Goal: Information Seeking & Learning: Learn about a topic

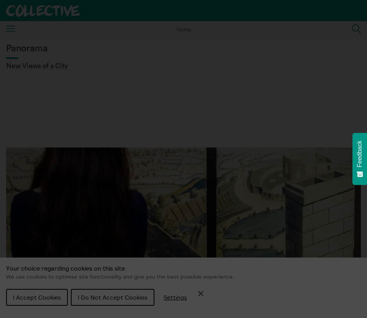
click at [123, 295] on section "**********" at bounding box center [183, 159] width 367 height 318
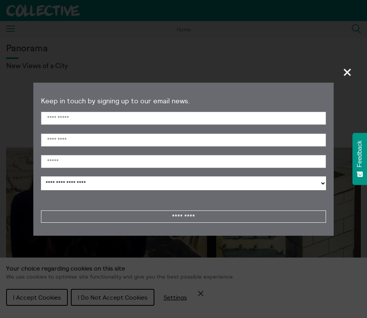
click at [345, 74] on span "+" at bounding box center [347, 72] width 23 height 23
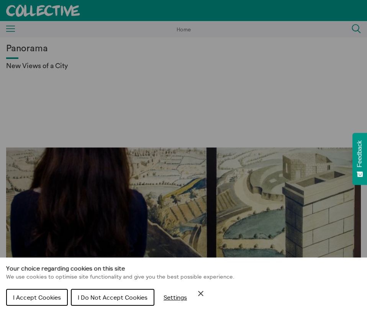
click at [120, 301] on button "I Do Not Accept Cookies" at bounding box center [112, 297] width 83 height 17
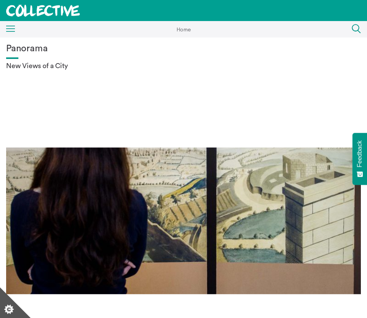
click at [10, 27] on icon "Menu" at bounding box center [10, 29] width 9 height 7
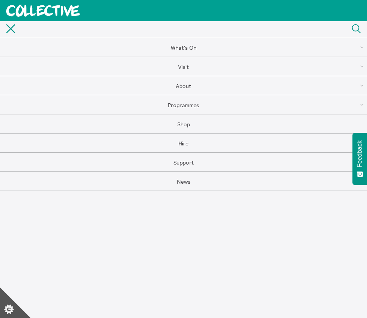
click at [181, 101] on link "Programmes" at bounding box center [183, 104] width 367 height 19
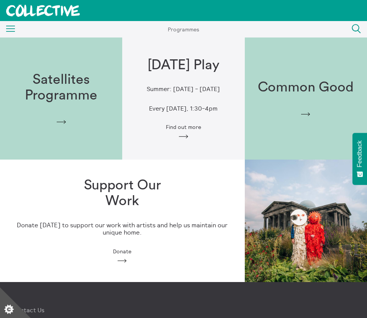
click at [11, 28] on icon "Menu" at bounding box center [10, 29] width 9 height 7
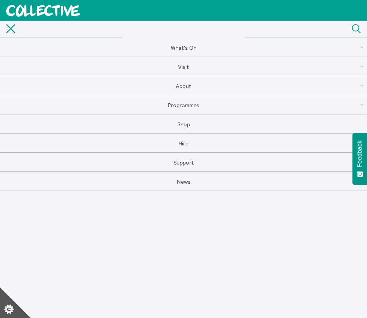
click at [191, 84] on link "About" at bounding box center [183, 85] width 367 height 19
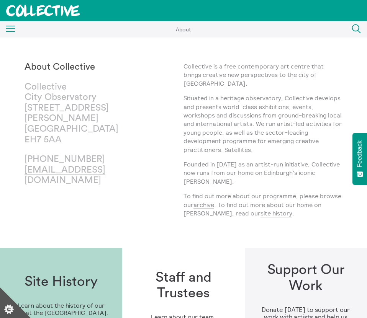
click at [28, 12] on icon at bounding box center [43, 11] width 74 height 12
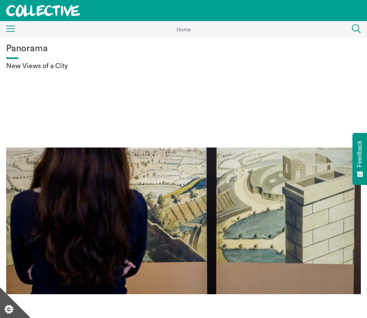
click at [12, 29] on icon "Menu" at bounding box center [10, 29] width 9 height 7
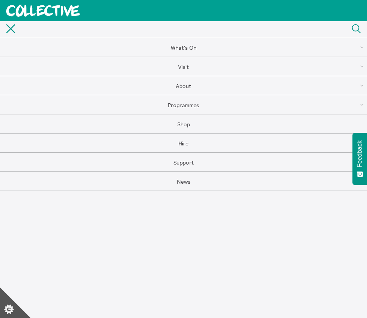
click at [185, 85] on link "About" at bounding box center [183, 85] width 367 height 19
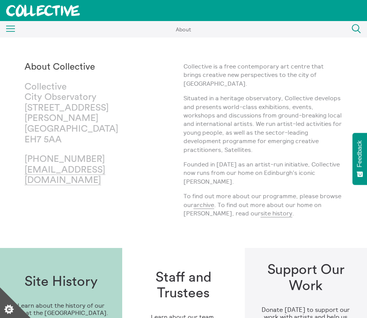
click at [62, 8] on icon at bounding box center [42, 11] width 73 height 12
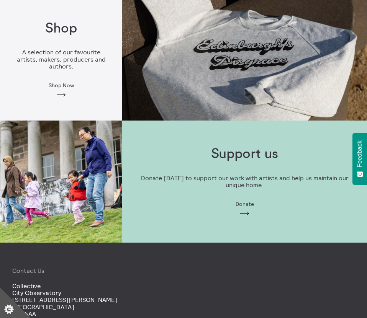
scroll to position [997, 0]
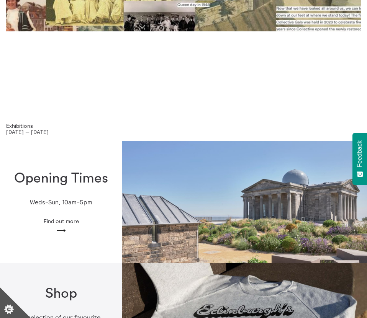
click at [249, 206] on img at bounding box center [244, 202] width 245 height 122
click at [64, 230] on icon "Arrow" at bounding box center [61, 230] width 12 height 7
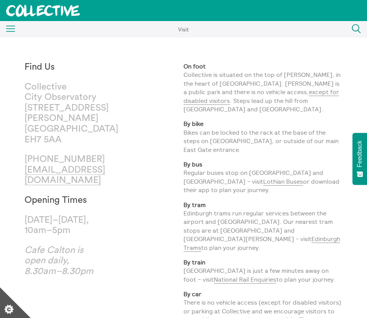
click at [10, 33] on div "Menu Close" at bounding box center [7, 30] width 15 height 14
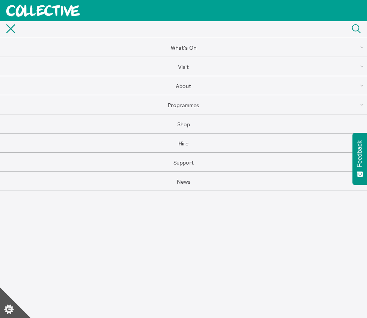
click at [198, 106] on link "Programmes" at bounding box center [183, 104] width 367 height 19
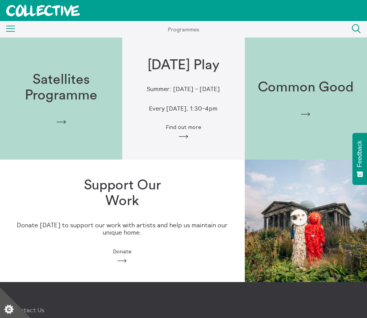
click at [54, 87] on h1 "Satellites Programme" at bounding box center [61, 88] width 98 height 32
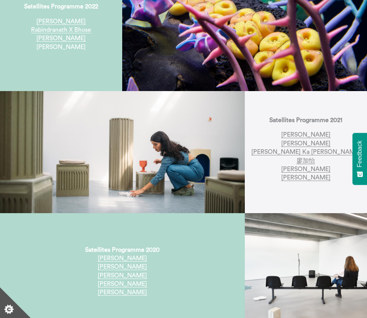
scroll to position [354, 0]
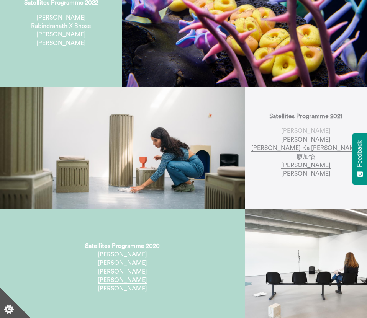
click at [291, 128] on link "Stephanie Black-Daniels" at bounding box center [305, 131] width 49 height 7
click at [294, 137] on link "[PERSON_NAME]" at bounding box center [305, 140] width 49 height 7
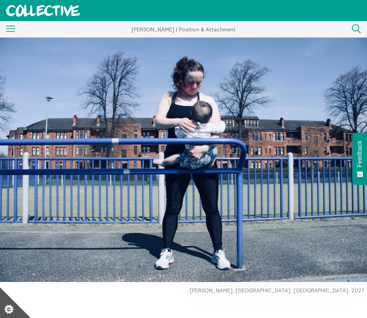
scroll to position [256, 0]
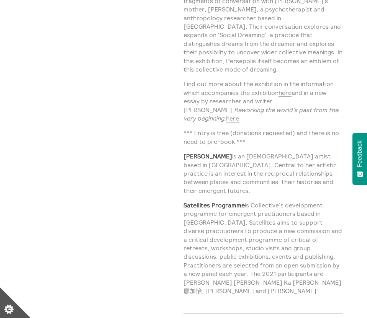
scroll to position [638, 0]
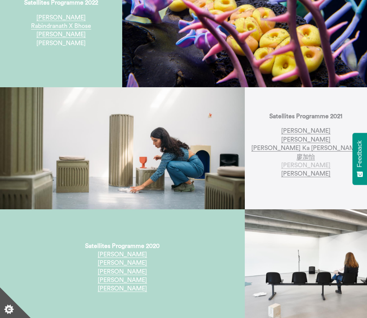
click at [301, 162] on link "Joey Simons" at bounding box center [305, 165] width 49 height 7
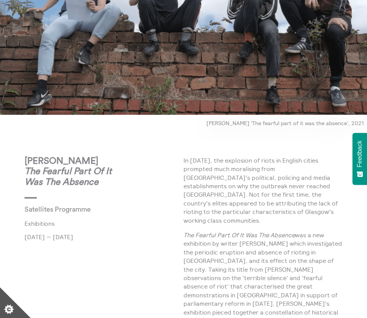
scroll to position [227, 0]
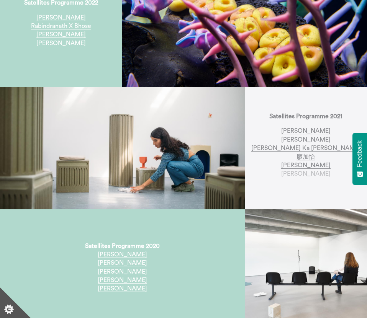
click at [303, 171] on link "[PERSON_NAME]" at bounding box center [305, 174] width 49 height 7
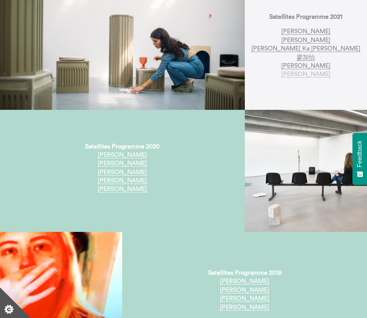
scroll to position [454, 0]
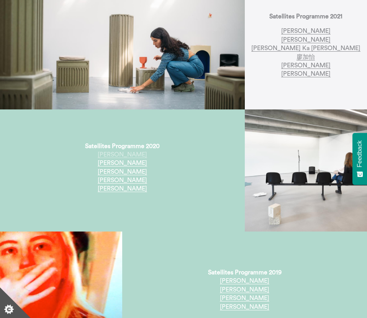
click at [124, 152] on link "Alison Scott" at bounding box center [122, 155] width 49 height 7
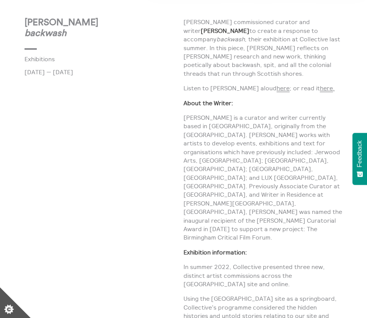
scroll to position [288, 0]
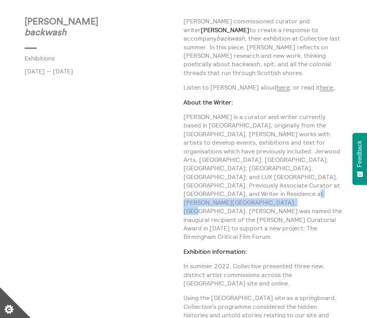
drag, startPoint x: 228, startPoint y: 186, endPoint x: 340, endPoint y: 190, distance: 111.5
click at [339, 190] on p "Seán Elder is a curator and writer currently based in Birmingham, originally fr…" at bounding box center [262, 177] width 159 height 129
copy p "Stuart Croft Curatorial Award in 2020"
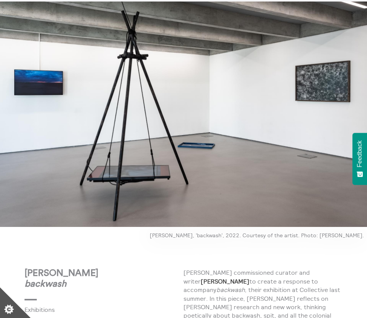
scroll to position [0, 0]
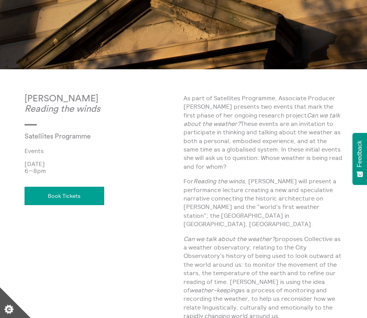
scroll to position [213, 0]
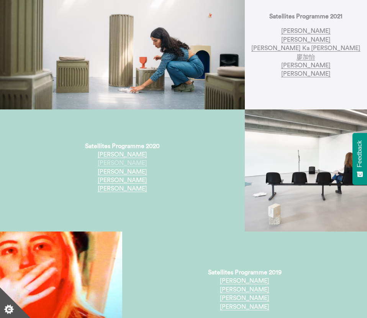
click at [126, 160] on link "Kirsty Hendry" at bounding box center [122, 163] width 49 height 7
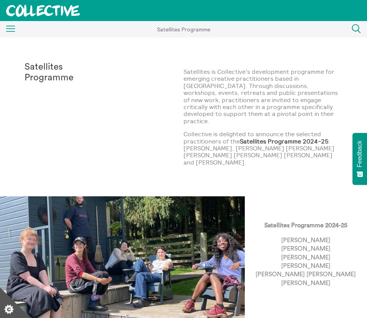
drag, startPoint x: 183, startPoint y: 142, endPoint x: 216, endPoint y: 141, distance: 33.3
click at [217, 141] on p "Collective is delighted to announce the selected practitioners of the Satellite…" at bounding box center [262, 148] width 159 height 35
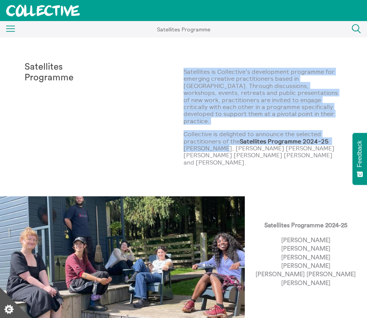
drag, startPoint x: 219, startPoint y: 142, endPoint x: 178, endPoint y: 142, distance: 40.2
click at [178, 142] on div "Satellites Programme Satellites is Collective’s development programme for emerg…" at bounding box center [184, 117] width 318 height 110
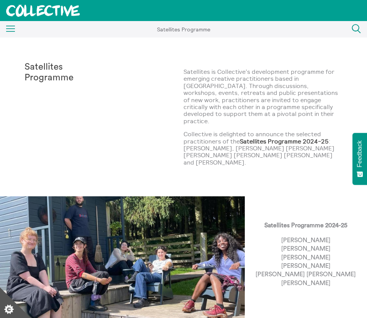
click at [189, 139] on p "Collective is delighted to announce the selected practitioners of the Satellite…" at bounding box center [262, 148] width 159 height 35
drag, startPoint x: 218, startPoint y: 142, endPoint x: 185, endPoint y: 141, distance: 32.6
click at [185, 141] on p "Collective is delighted to announce the selected practitioners of the Satellite…" at bounding box center [262, 148] width 159 height 35
copy p "Clarinda Tse"
click at [228, 140] on p "Collective is delighted to announce the selected practitioners of the Satellite…" at bounding box center [262, 148] width 159 height 35
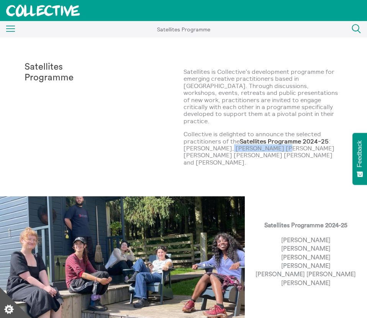
drag, startPoint x: 222, startPoint y: 141, endPoint x: 270, endPoint y: 141, distance: 48.3
click at [270, 141] on p "Collective is delighted to announce the selected practitioners of the Satellite…" at bounding box center [262, 148] width 159 height 35
copy p "Emelia Kerr Beale"
drag, startPoint x: 276, startPoint y: 141, endPoint x: 314, endPoint y: 142, distance: 38.3
click at [314, 142] on p "Collective is delighted to announce the selected practitioners of the Satellite…" at bounding box center [262, 148] width 159 height 35
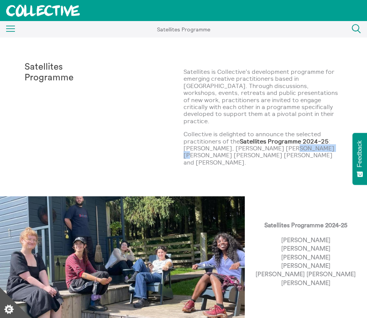
copy p "Hannan Jones"
click at [302, 243] on p "Clarinda Tse Emelia Kerr Beale Hannan Jones Josie KO Katherine Fay Allan Rowan …" at bounding box center [305, 261] width 100 height 51
click at [297, 244] on p "Clarinda Tse Emelia Kerr Beale Hannan Jones Josie KO Katherine Fay Allan Rowan …" at bounding box center [305, 261] width 100 height 51
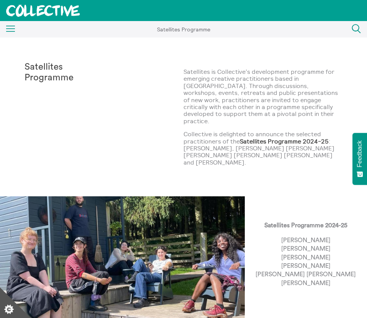
click at [322, 148] on p "Collective is delighted to announce the selected practitioners of the Satellite…" at bounding box center [262, 148] width 159 height 35
drag, startPoint x: 321, startPoint y: 141, endPoint x: 191, endPoint y: 149, distance: 129.7
click at [191, 149] on p "Collective is delighted to announce the selected practitioners of the Satellite…" at bounding box center [262, 148] width 159 height 35
copy p "osie KO"
click at [208, 148] on p "Collective is delighted to announce the selected practitioners of the Satellite…" at bounding box center [262, 148] width 159 height 35
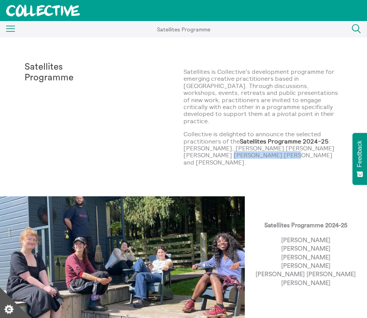
copy p "Katherine Fay Allan"
drag, startPoint x: 249, startPoint y: 148, endPoint x: 196, endPoint y: 148, distance: 53.2
click at [196, 148] on p "Collective is delighted to announce the selected practitioners of the Satellite…" at bounding box center [262, 148] width 159 height 35
drag, startPoint x: 264, startPoint y: 147, endPoint x: 326, endPoint y: 147, distance: 62.4
click at [326, 147] on p "Collective is delighted to announce the selected practitioners of the Satellite…" at bounding box center [262, 148] width 159 height 35
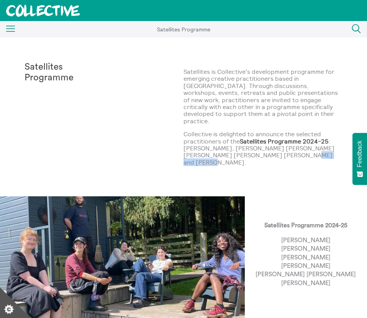
copy p "Rowan Markson."
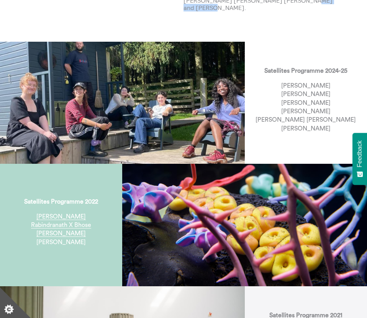
scroll to position [155, 0]
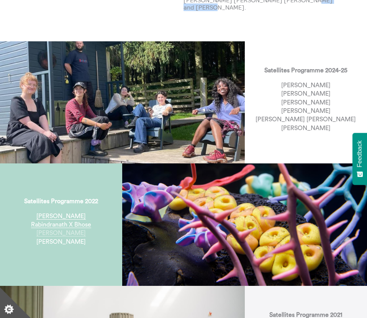
click at [67, 230] on link "Thomas Abercromby" at bounding box center [60, 233] width 49 height 7
click at [75, 222] on link "Rabindranath X Bhose" at bounding box center [61, 225] width 60 height 7
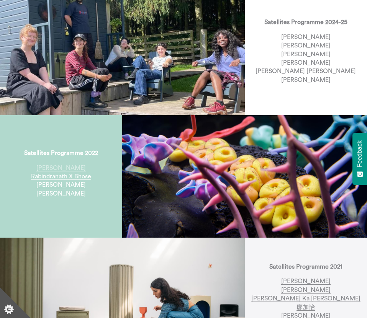
click at [70, 165] on link "Matty Rimmer" at bounding box center [60, 168] width 49 height 7
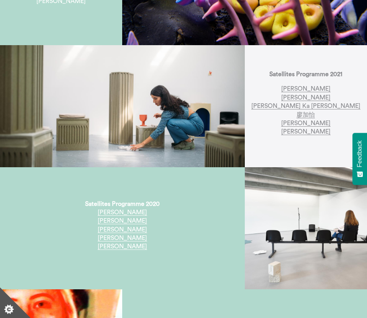
scroll to position [399, 0]
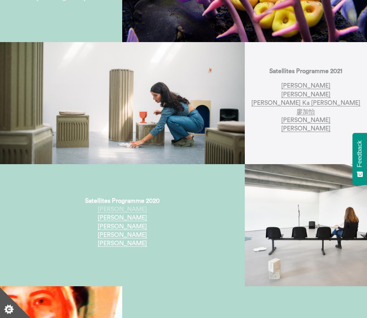
click at [130, 206] on link "Alison Scott" at bounding box center [122, 209] width 49 height 7
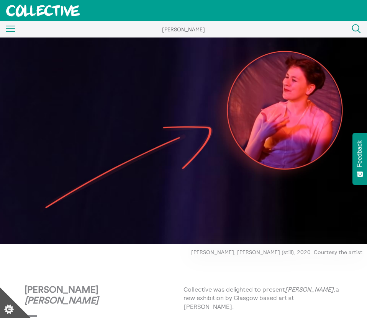
scroll to position [99, 0]
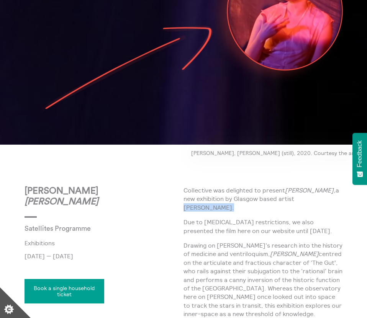
drag, startPoint x: 338, startPoint y: 198, endPoint x: 295, endPoint y: 199, distance: 42.5
click at [295, 199] on p "Collective was delighted to present [PERSON_NAME], a new exhibition by Glasgow …" at bounding box center [262, 199] width 159 height 26
copy p "[PERSON_NAME]."
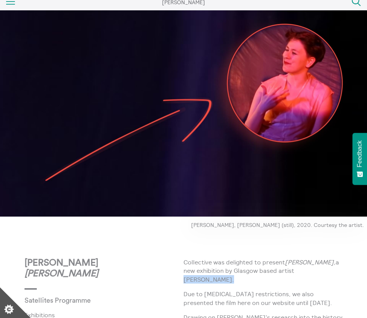
scroll to position [6, 0]
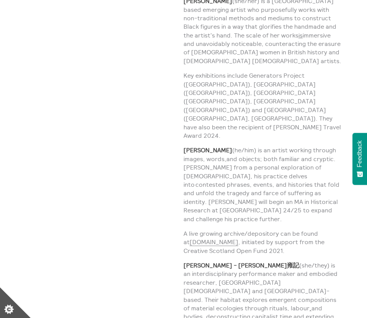
scroll to position [311, 0]
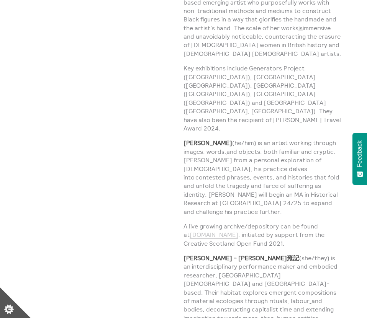
click at [195, 231] on link "[DOMAIN_NAME]" at bounding box center [214, 235] width 49 height 8
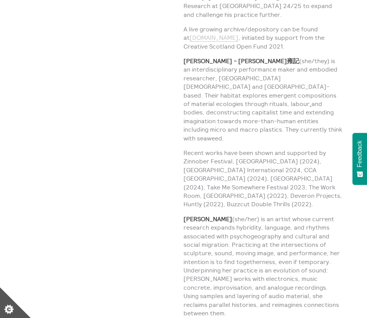
scroll to position [509, 0]
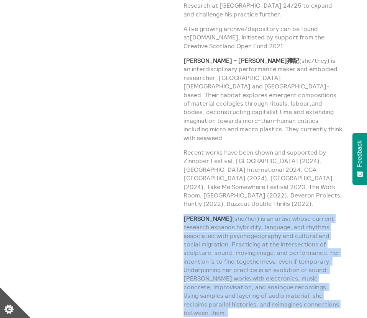
drag, startPoint x: 184, startPoint y: 167, endPoint x: 341, endPoint y: 259, distance: 181.9
click at [341, 259] on div "To accompany the announcement of our new Satellites Group Show, pass shadow, wh…" at bounding box center [262, 263] width 159 height 1006
copy div "Hannan Jones  (she/her) is an artist whose current research expands hybridity, …"
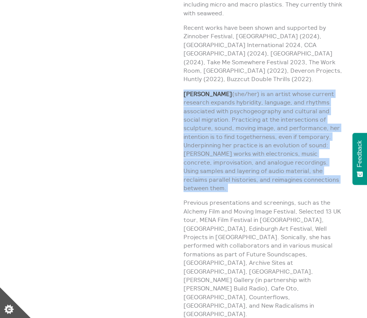
scroll to position [638, 0]
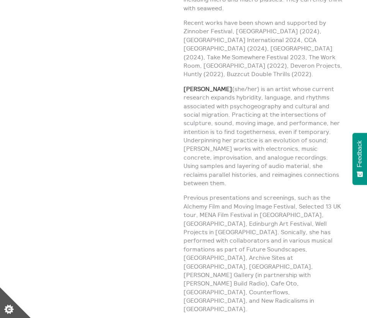
click at [208, 193] on p "Previous presentations and screenings, such as the Alchemy Film and Moving Imag…" at bounding box center [262, 253] width 159 height 120
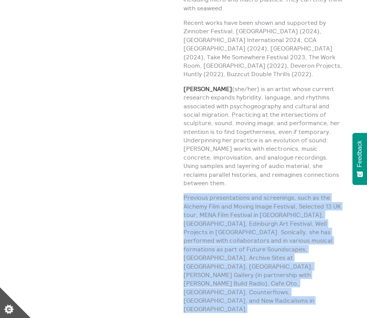
click at [208, 193] on p "Previous presentations and screenings, such as the Alchemy Film and Moving Imag…" at bounding box center [262, 253] width 159 height 120
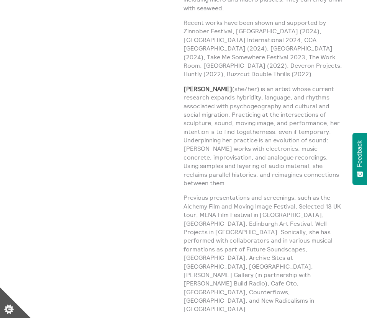
click at [179, 188] on div "Satellites Artists 2024" at bounding box center [104, 133] width 159 height 1006
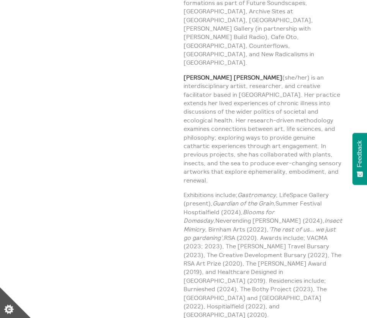
scroll to position [895, 0]
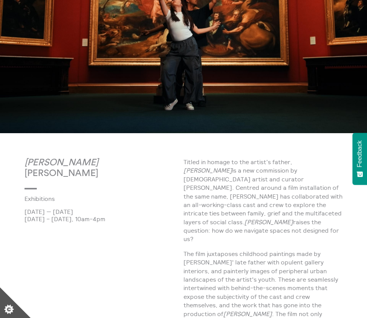
scroll to position [137, 0]
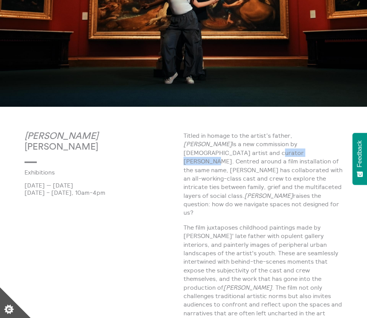
drag, startPoint x: 313, startPoint y: 144, endPoint x: 218, endPoint y: 152, distance: 95.4
click at [218, 152] on p "Titled in homage to the artist’s father, John is a new commission by Glaswegian…" at bounding box center [262, 174] width 159 height 86
copy p "Thomas Abercromby"
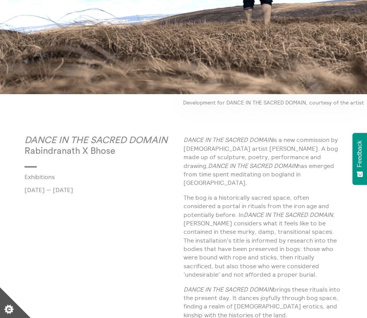
scroll to position [153, 0]
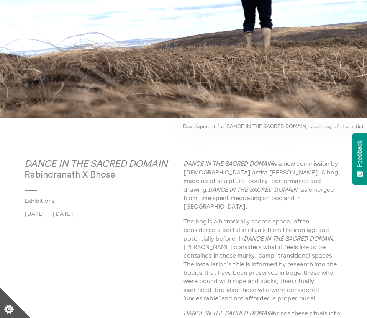
click at [295, 173] on p "DANCE IN THE SACRED DOMAIN is a new commission by [DEMOGRAPHIC_DATA] artist [PE…" at bounding box center [262, 184] width 159 height 51
drag, startPoint x: 247, startPoint y: 173, endPoint x: 308, endPoint y: 173, distance: 61.3
click at [308, 173] on p "DANCE IN THE SACRED DOMAIN is a new commission by [DEMOGRAPHIC_DATA] artist [PE…" at bounding box center [262, 184] width 159 height 51
copy p "Rabindranath X Bhose"
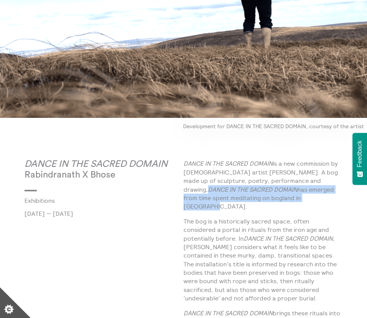
drag, startPoint x: 334, startPoint y: 196, endPoint x: 209, endPoint y: 187, distance: 125.2
click at [209, 187] on p "DANCE IN THE SACRED DOMAIN is a new commission by [DEMOGRAPHIC_DATA] artist [PE…" at bounding box center [262, 184] width 159 height 51
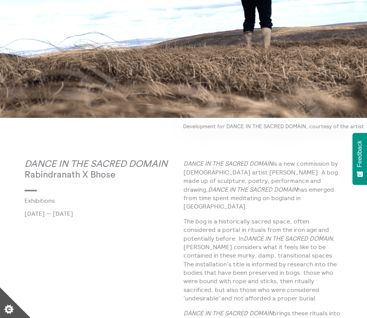
click at [276, 175] on p "DANCE IN THE SACRED DOMAIN is a new commission by [DEMOGRAPHIC_DATA] artist [PE…" at bounding box center [262, 184] width 159 height 51
drag, startPoint x: 308, startPoint y: 173, endPoint x: 247, endPoint y: 173, distance: 61.3
click at [247, 173] on p "DANCE IN THE SACRED DOMAIN is a new commission by [DEMOGRAPHIC_DATA] artist [PE…" at bounding box center [262, 184] width 159 height 51
copy p "Rabindranath X Bhose"
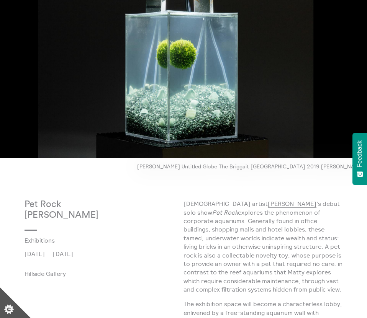
scroll to position [64, 0]
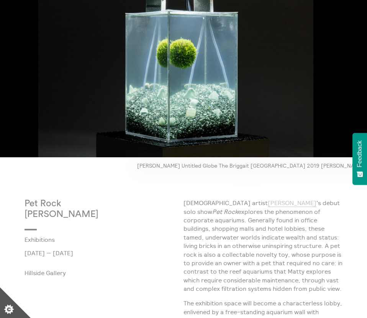
click at [268, 203] on link "[PERSON_NAME]" at bounding box center [292, 203] width 49 height 8
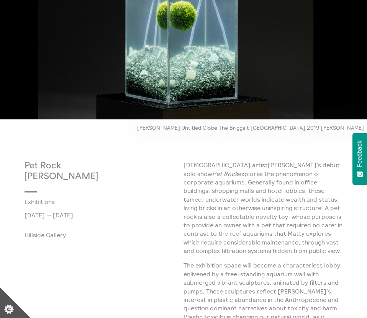
click at [287, 219] on p "Glasgow-based artist Matty Rimmer ’s debut solo show Pet Rock explores the phen…" at bounding box center [262, 208] width 159 height 94
drag, startPoint x: 129, startPoint y: 179, endPoint x: 11, endPoint y: 178, distance: 118.0
copy p "[PERSON_NAME]"
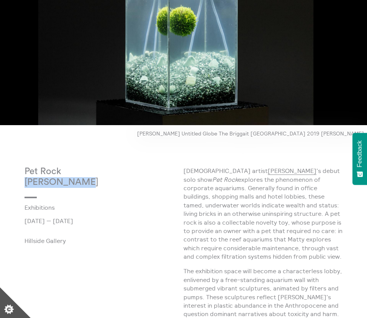
scroll to position [95, 0]
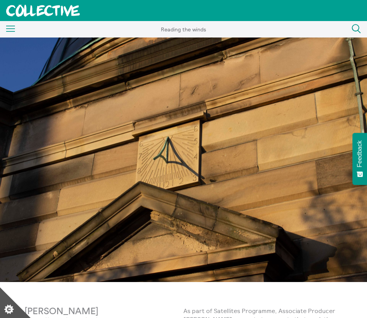
scroll to position [138, 0]
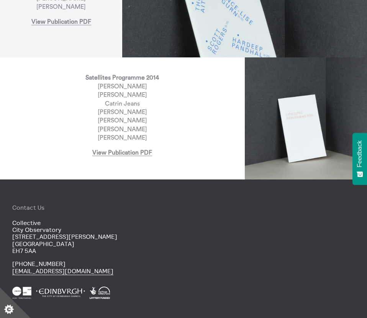
scroll to position [1072, 0]
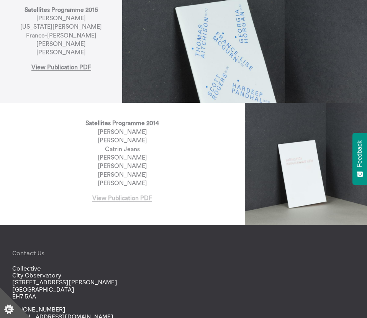
click at [131, 195] on link "View Publication PDF" at bounding box center [122, 198] width 60 height 7
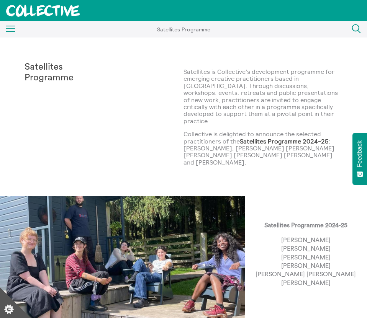
click at [55, 7] on icon at bounding box center [42, 11] width 73 height 12
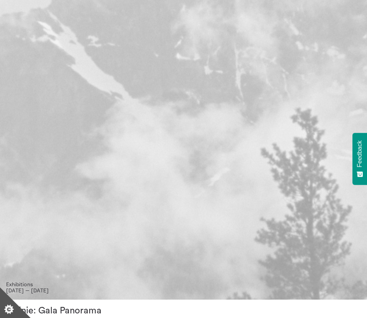
scroll to position [520, 0]
